Goal: Task Accomplishment & Management: Manage account settings

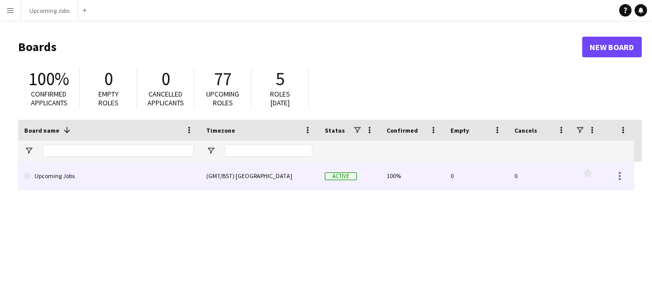
click at [77, 172] on link "Upcoming Jobs" at bounding box center [109, 175] width 170 height 29
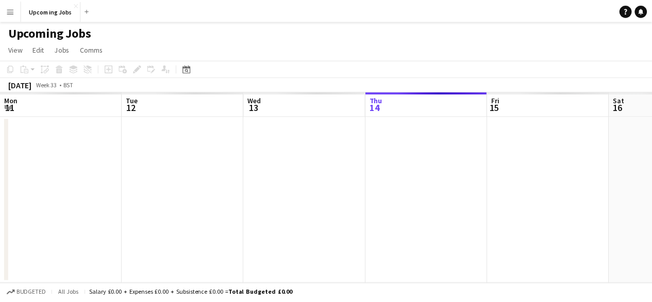
scroll to position [0, 246]
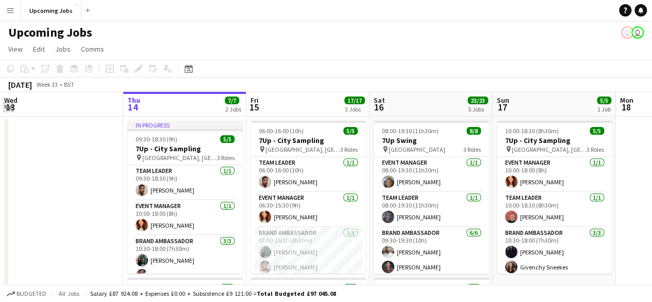
click at [7, 104] on app-icon "Expand/collapse" at bounding box center [8, 107] width 8 height 10
click at [74, 81] on div "BST" at bounding box center [69, 84] width 10 height 8
click at [194, 67] on div "Date picker" at bounding box center [189, 68] width 12 height 12
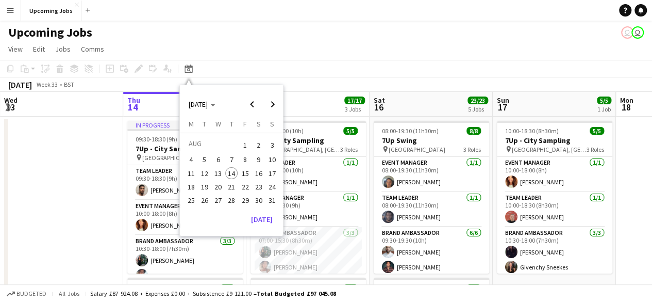
click at [216, 188] on span "20" at bounding box center [218, 186] width 12 height 12
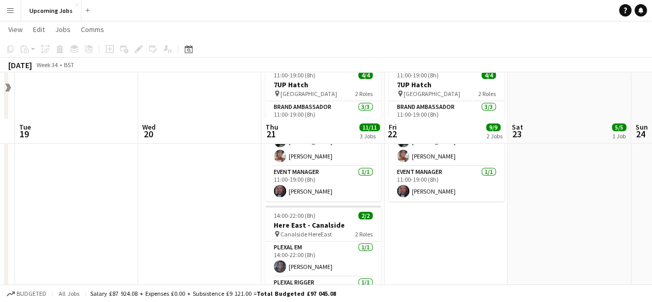
scroll to position [155, 0]
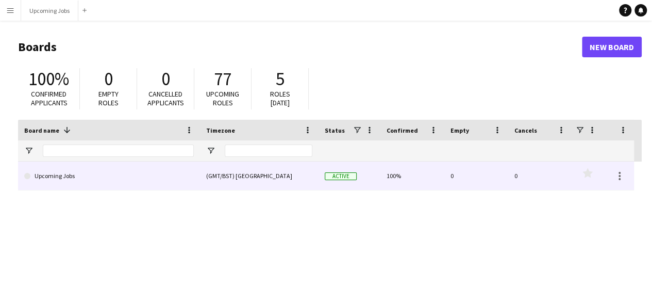
click at [46, 175] on link "Upcoming Jobs" at bounding box center [109, 175] width 170 height 29
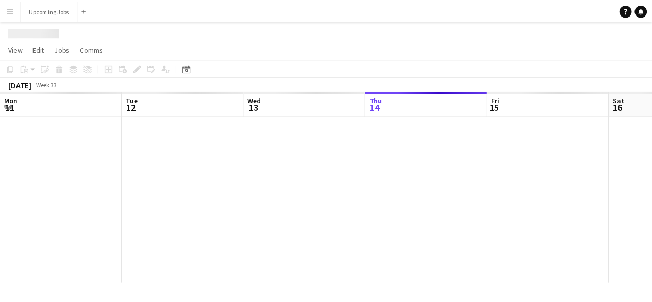
scroll to position [0, 246]
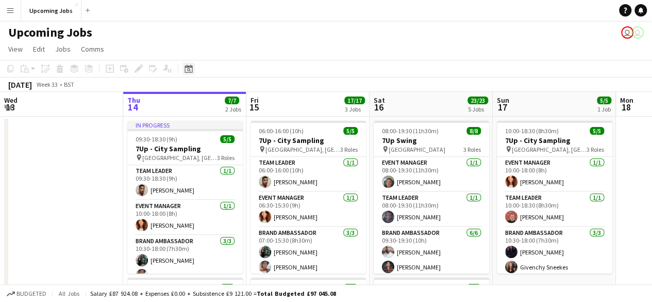
click at [188, 72] on icon at bounding box center [189, 68] width 8 height 8
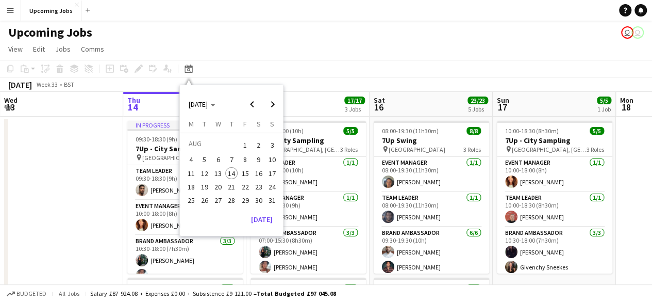
click at [229, 187] on span "21" at bounding box center [231, 186] width 12 height 12
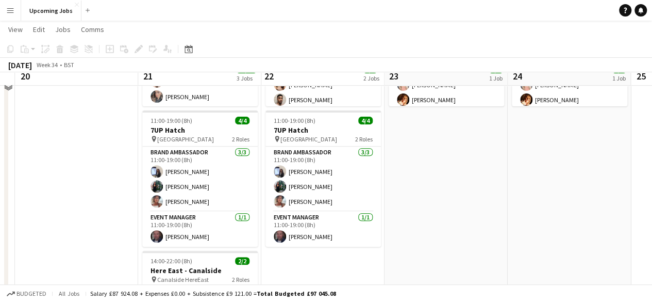
scroll to position [155, 0]
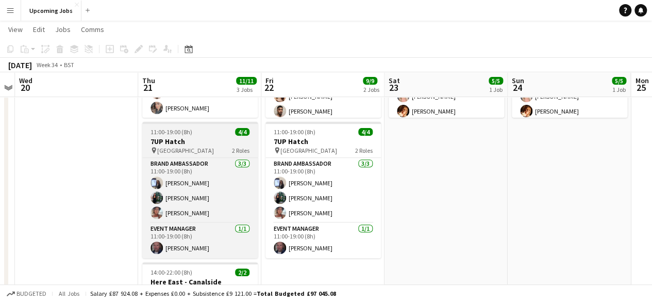
click at [190, 141] on h3 "7UP Hatch" at bounding box center [199, 141] width 115 height 9
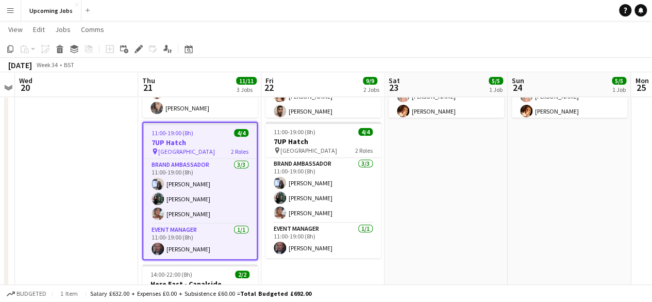
click at [214, 146] on h3 "7UP Hatch" at bounding box center [199, 142] width 113 height 9
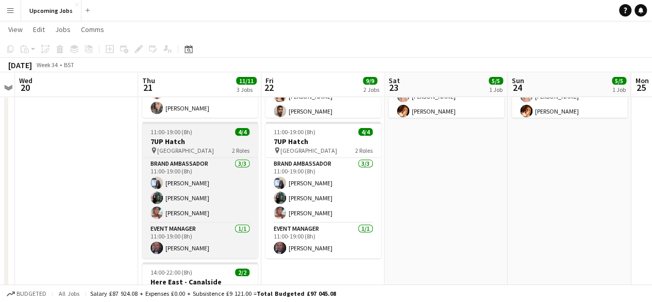
click at [214, 146] on div "pin Manchester 2 Roles" at bounding box center [199, 150] width 115 height 8
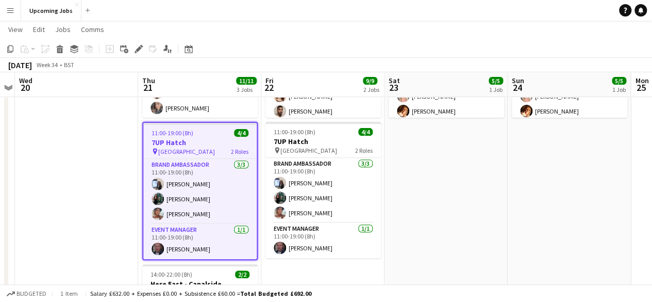
click at [214, 150] on div "pin Manchester 2 Roles" at bounding box center [199, 151] width 113 height 8
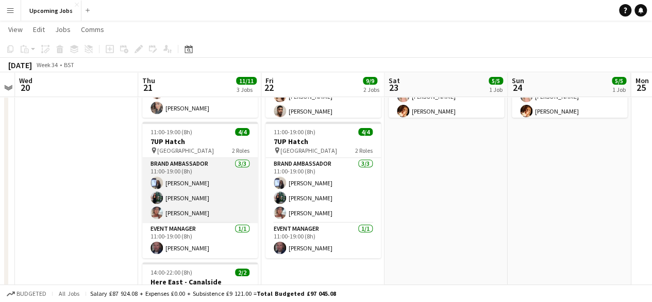
click at [209, 188] on app-card-role "Brand Ambassador 3/3 11:00-19:00 (8h) Jessica Robinson Katie Whittaker Carole-A…" at bounding box center [199, 190] width 115 height 65
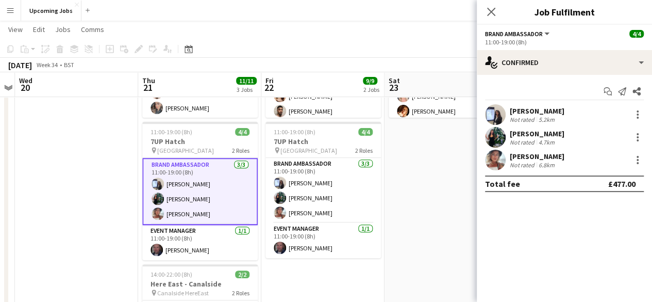
click at [553, 112] on div "[PERSON_NAME]" at bounding box center [537, 110] width 55 height 9
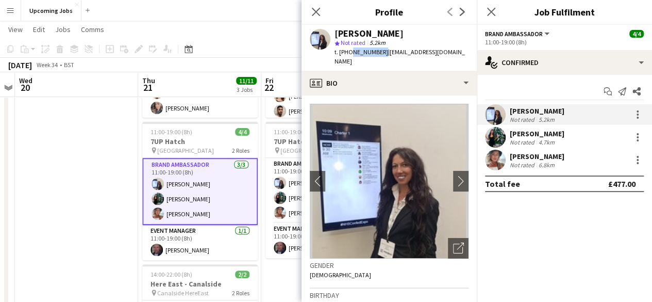
drag, startPoint x: 378, startPoint y: 52, endPoint x: 349, endPoint y: 52, distance: 28.9
click at [349, 52] on span "t. +447522566635" at bounding box center [362, 52] width 54 height 8
copy span "7522566635"
click at [541, 139] on div "4.7km" at bounding box center [547, 142] width 20 height 8
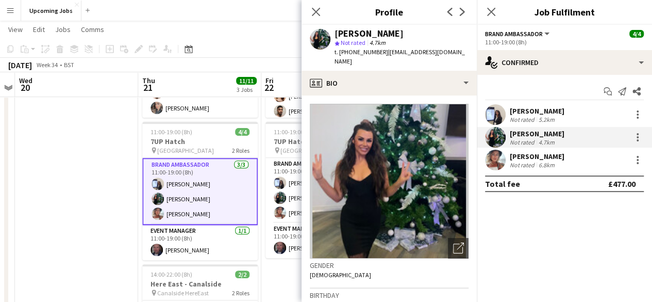
drag, startPoint x: 401, startPoint y: 31, endPoint x: 334, endPoint y: 30, distance: 66.5
click at [334, 30] on div "Katie Whittaker star Not rated 4.7km t. +447496313255 | whittaker287@gmail.com" at bounding box center [389, 48] width 175 height 46
copy div "[PERSON_NAME]"
drag, startPoint x: 378, startPoint y: 52, endPoint x: 348, endPoint y: 53, distance: 30.4
click at [348, 53] on span "t. +447496313255" at bounding box center [362, 52] width 54 height 8
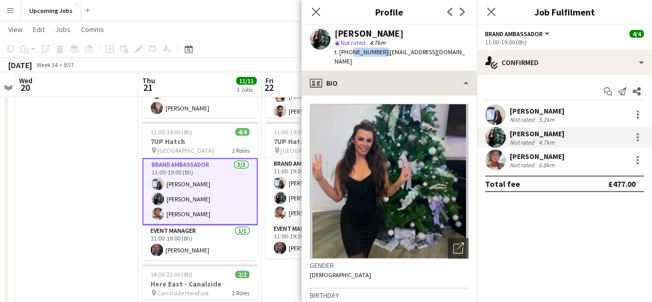
copy span "7496313255"
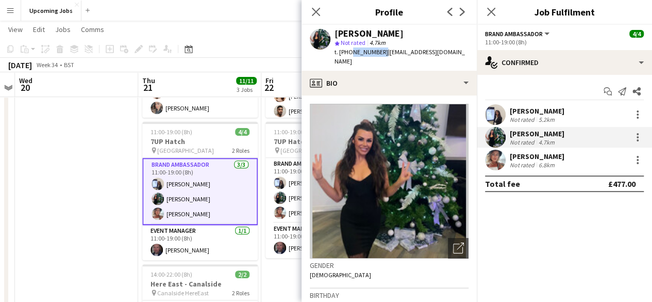
click at [539, 158] on div "[PERSON_NAME]" at bounding box center [537, 156] width 55 height 9
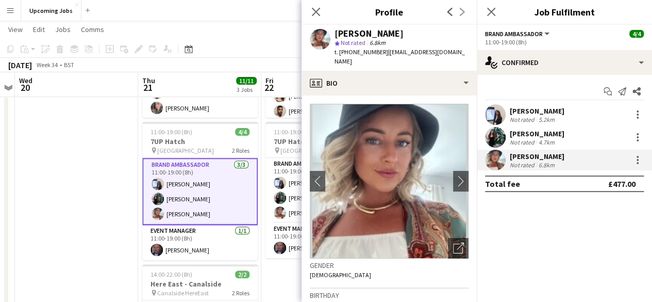
drag, startPoint x: 409, startPoint y: 36, endPoint x: 336, endPoint y: 32, distance: 73.8
click at [336, 32] on div "[PERSON_NAME]" at bounding box center [369, 33] width 69 height 9
copy div "[PERSON_NAME]"
drag, startPoint x: 379, startPoint y: 53, endPoint x: 349, endPoint y: 54, distance: 30.4
click at [349, 54] on span "t. +447474084001" at bounding box center [362, 52] width 54 height 8
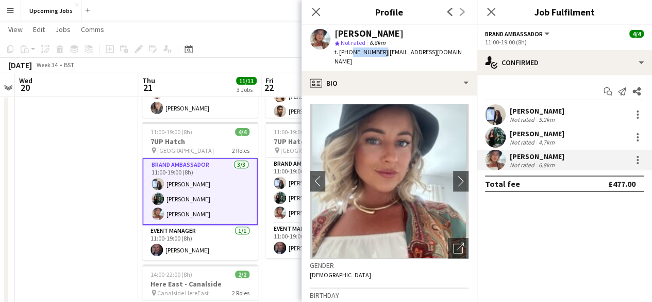
copy span "7474084001"
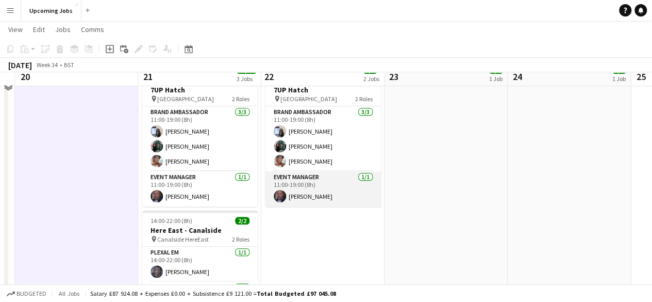
scroll to position [103, 0]
